Goal: Task Accomplishment & Management: Manage account settings

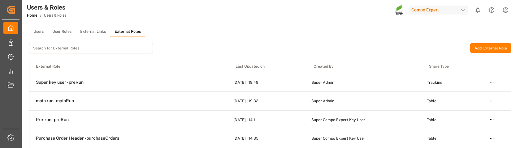
click at [127, 28] on button "External Roles" at bounding box center [127, 31] width 35 height 9
click at [496, 82] on td "Open menu" at bounding box center [497, 82] width 28 height 19
click at [489, 82] on html "Created by potrace 1.15, written by [PERSON_NAME] [DATE]-[DATE] Created by potr…" at bounding box center [260, 74] width 520 height 148
click at [476, 92] on div "Edit" at bounding box center [479, 93] width 32 height 9
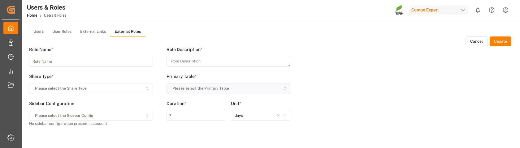
type input "Super key user - preRun"
type textarea "Super key user"
type input "180"
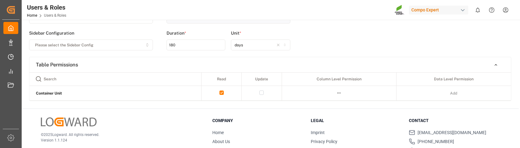
scroll to position [72, 0]
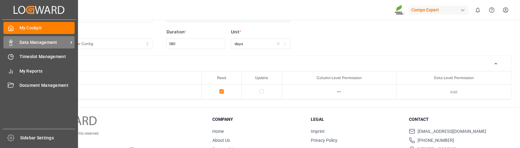
click at [26, 46] on div "Data Management Data Management" at bounding box center [38, 42] width 71 height 12
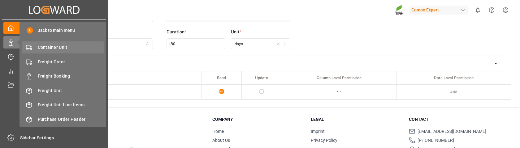
click at [52, 48] on span "Container Unit" at bounding box center [71, 47] width 67 height 7
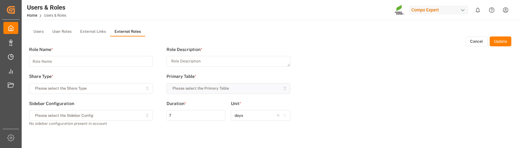
type input "Super key user - preRun"
type textarea "Super key user"
type input "180"
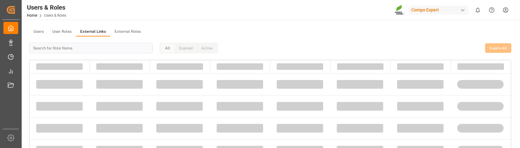
click at [97, 33] on button "External Links" at bounding box center [93, 31] width 34 height 9
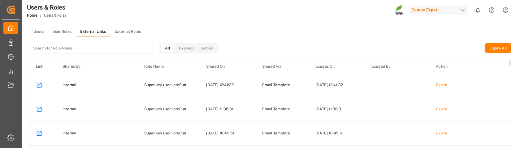
click at [41, 86] on icon at bounding box center [39, 85] width 7 height 7
